Goal: Communication & Community: Ask a question

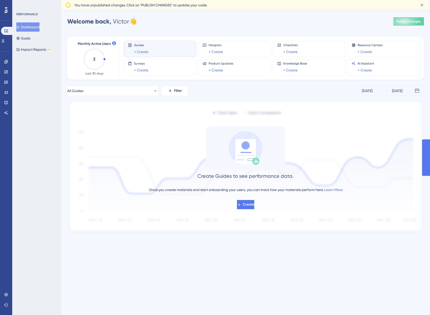
click at [58, 79] on div "PERFORMANCE Dashboard Goals Impact Reports BETA" at bounding box center [36, 157] width 49 height 315
click at [415, 302] on img "Open AI Assistant Launcher" at bounding box center [414, 302] width 9 height 9
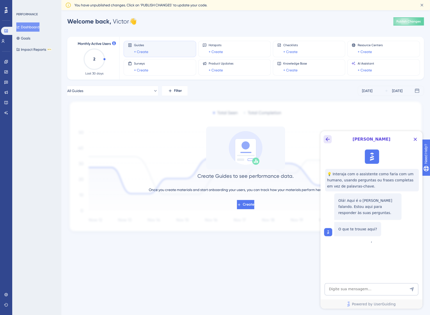
click at [325, 135] on button "Back Button" at bounding box center [328, 139] width 8 height 8
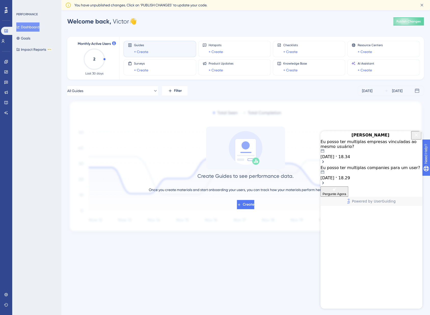
click at [358, 165] on div "Eu posso ter multiplas empresas vinculadas ao mesmo usuário? [DATE] 18.34" at bounding box center [372, 152] width 102 height 26
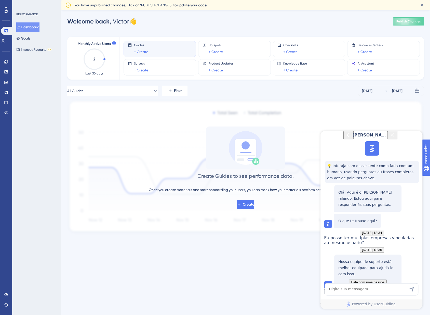
scroll to position [57, 0]
click at [346, 138] on icon "Back Button" at bounding box center [349, 135] width 6 height 6
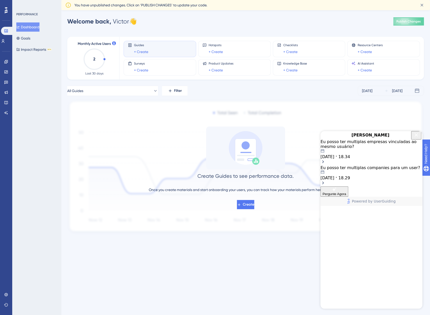
click at [346, 170] on div "Eu posso ter multiplas companies para um user?" at bounding box center [372, 167] width 102 height 5
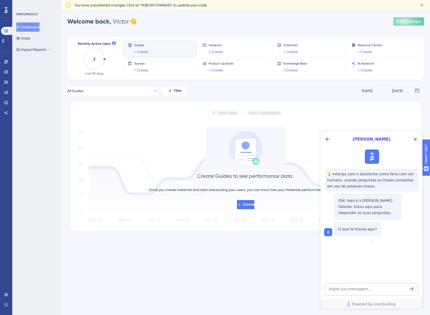
drag, startPoint x: 320, startPoint y: 144, endPoint x: 2, endPoint y: 12, distance: 343.8
click at [320, 144] on div "Create Guides to see performance data. Once you create materials and start onbo…" at bounding box center [245, 167] width 357 height 83
click at [324, 142] on button "Back Button" at bounding box center [328, 139] width 8 height 8
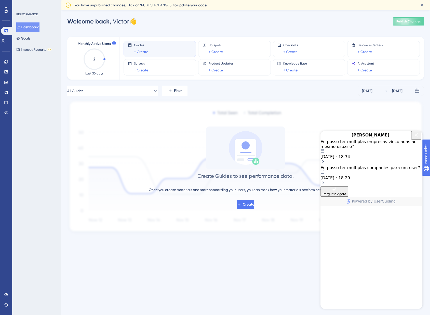
click at [356, 149] on div "Eu posso ter multiplas empresas vinculadas ao mesmo usuário?" at bounding box center [372, 144] width 102 height 10
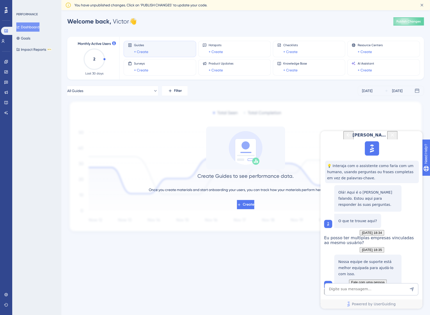
click at [364, 280] on span "Fale com uma pessoa" at bounding box center [367, 282] width 33 height 4
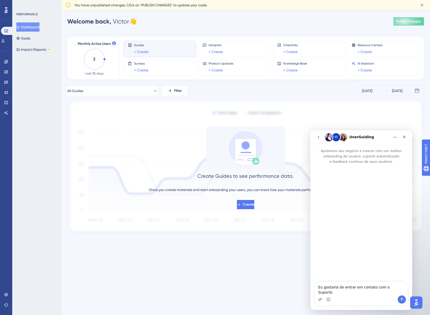
scroll to position [0, 0]
click at [353, 297] on div "Messenger da Intercom" at bounding box center [361, 299] width 93 height 8
click at [359, 294] on textarea "Eu gostaria de entrar em contato com o Suporte." at bounding box center [361, 288] width 93 height 14
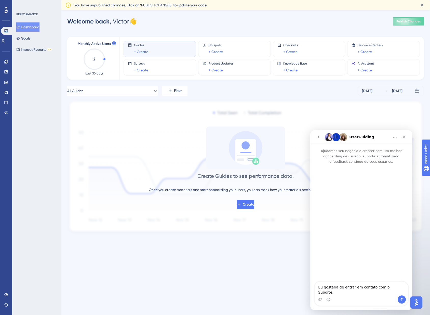
click at [319, 139] on icon "go back" at bounding box center [319, 137] width 4 height 4
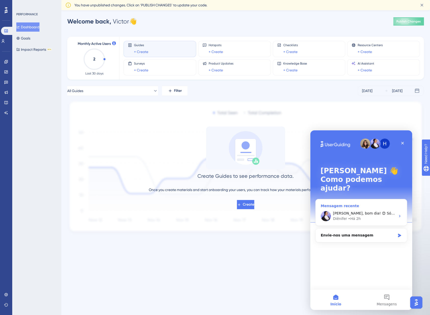
click at [368, 213] on div "[PERSON_NAME], bom dia! 😊 Só pra confirmar, neste caso seria um mesmo usuário q…" at bounding box center [361, 216] width 91 height 19
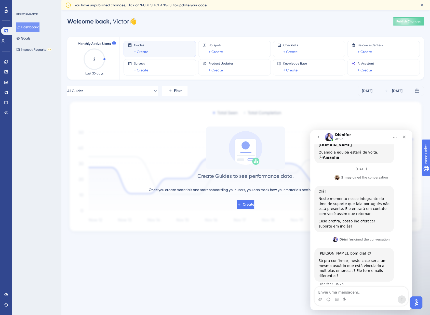
scroll to position [118, 0]
click at [355, 289] on textarea "Envie uma mensagem..." at bounding box center [361, 291] width 93 height 9
type textarea "isso,"
type textarea "B"
type textarea "Isso! ele tem o mesmo e-mail"
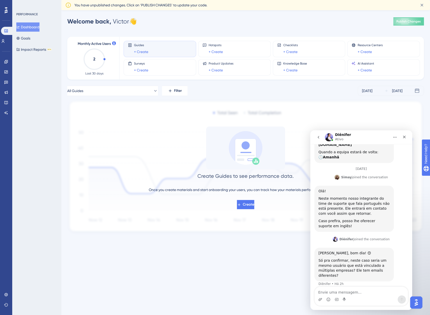
scroll to position [133, 0]
